Goal: Find contact information: Find contact information

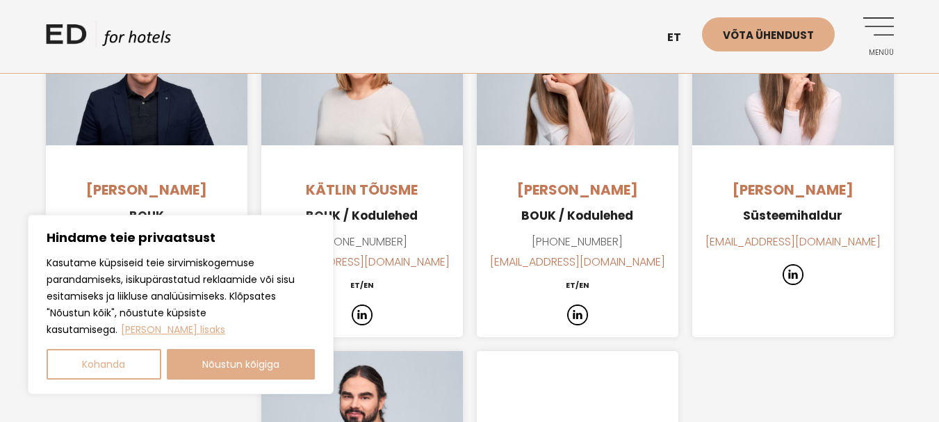
scroll to position [1522, 0]
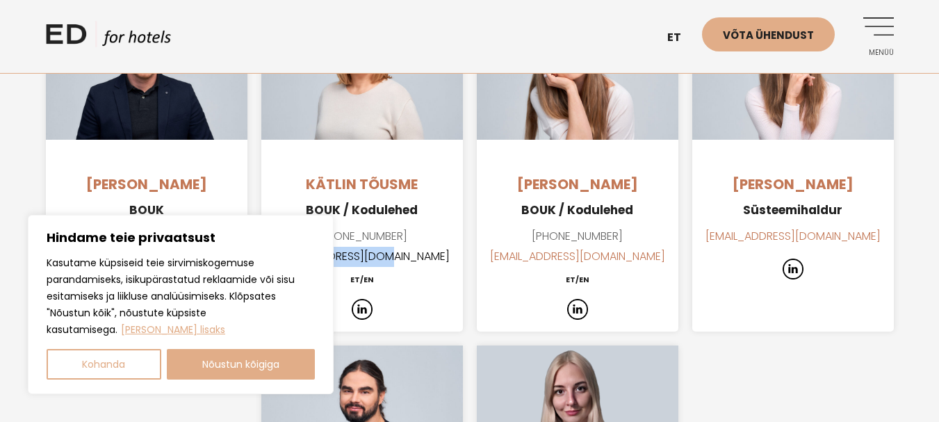
drag, startPoint x: 430, startPoint y: 197, endPoint x: 304, endPoint y: 190, distance: 126.7
click at [304, 227] on p "[PHONE_NUMBER] [EMAIL_ADDRESS][DOMAIN_NAME]" at bounding box center [362, 247] width 202 height 40
copy link "[EMAIL_ADDRESS][DOMAIN_NAME]"
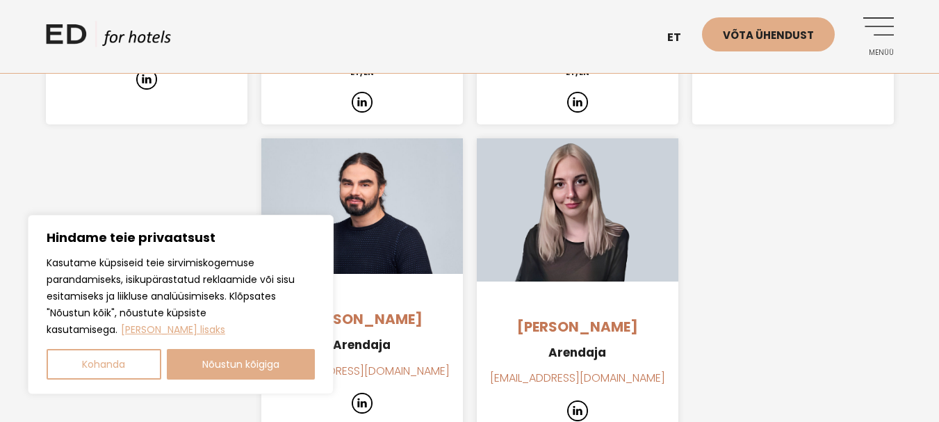
scroll to position [1735, 0]
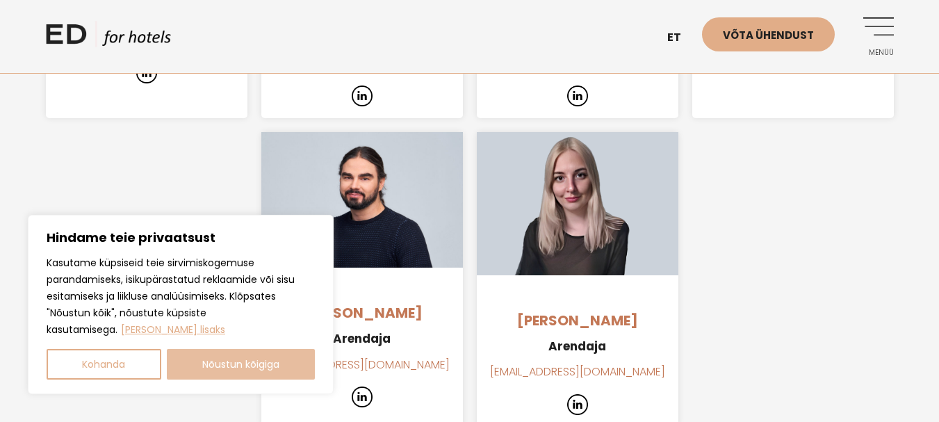
click at [227, 371] on button "Nõustun kõigiga" at bounding box center [241, 364] width 149 height 31
checkbox input "true"
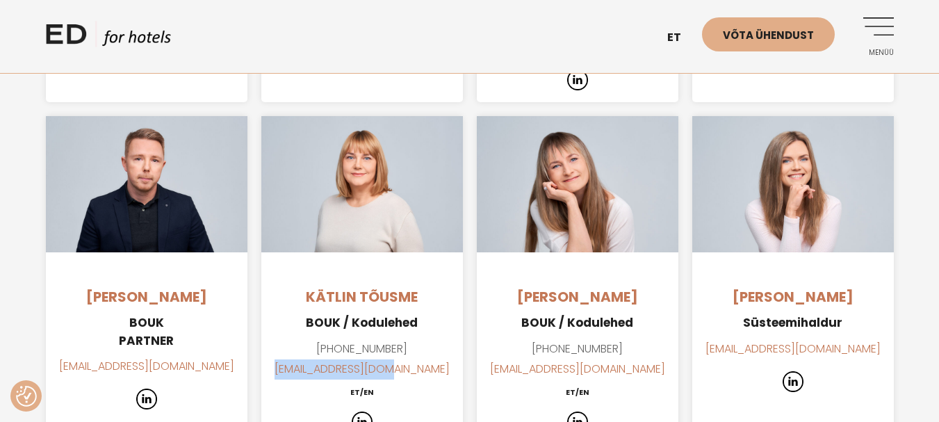
scroll to position [1403, 0]
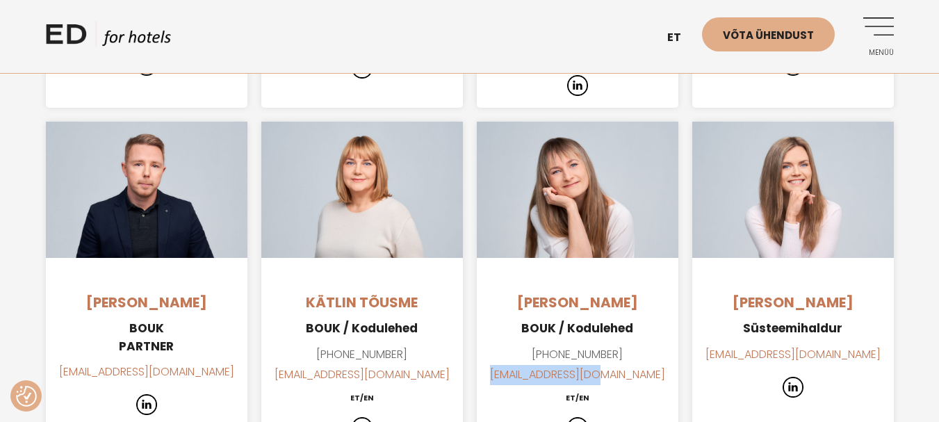
drag, startPoint x: 637, startPoint y: 319, endPoint x: 519, endPoint y: 316, distance: 118.2
click at [519, 345] on p "[PHONE_NUMBER] [EMAIL_ADDRESS][DOMAIN_NAME]" at bounding box center [578, 365] width 202 height 40
copy link "[EMAIL_ADDRESS][DOMAIN_NAME]"
